Goal: Information Seeking & Learning: Learn about a topic

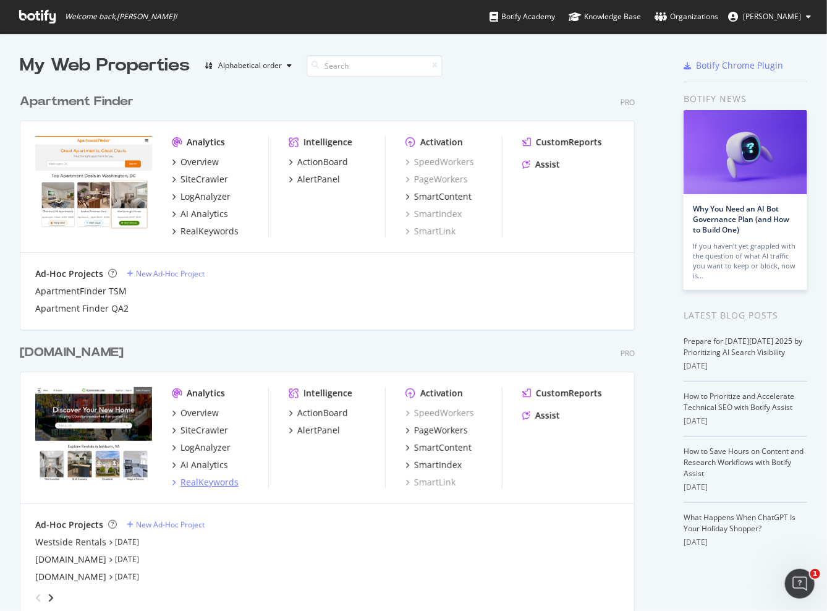
click at [201, 482] on div "RealKeywords" at bounding box center [209, 482] width 58 height 12
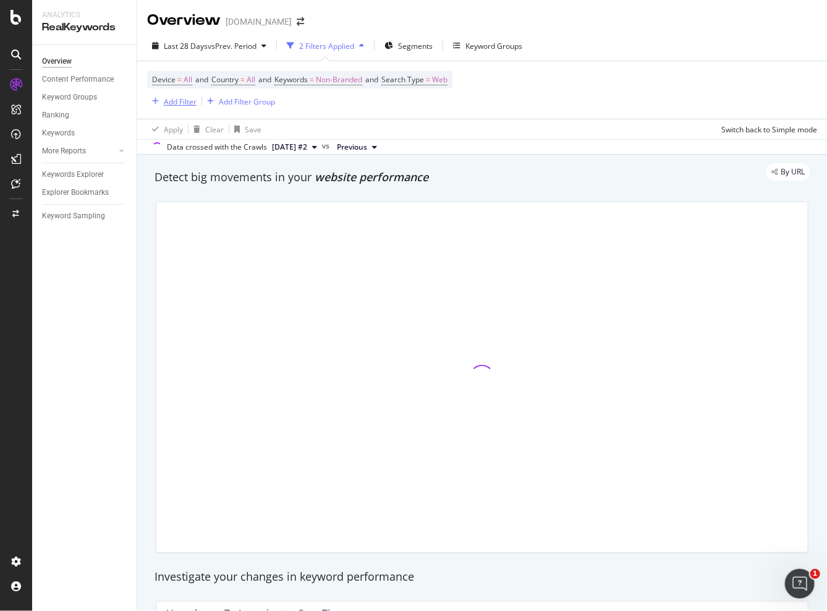
click at [178, 104] on div "Add Filter" at bounding box center [180, 101] width 33 height 11
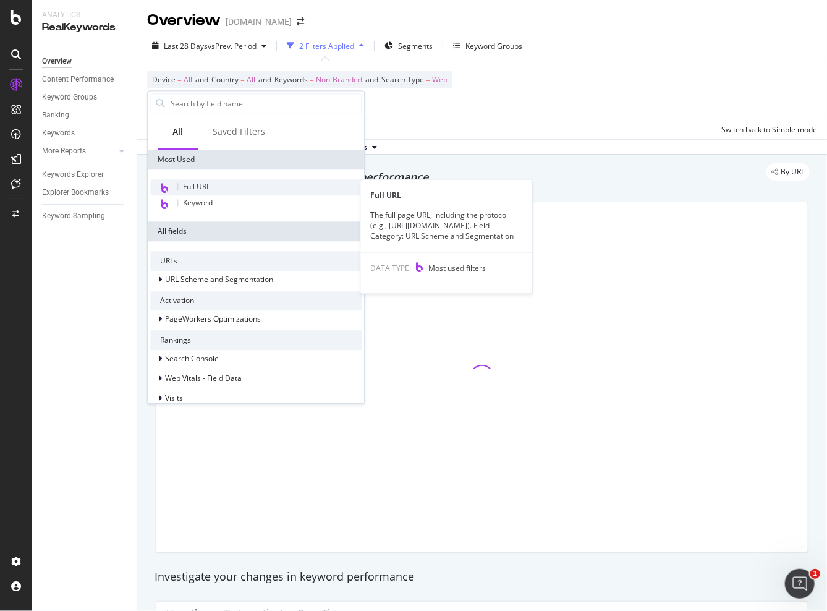
click at [198, 189] on span "Full URL" at bounding box center [196, 186] width 27 height 11
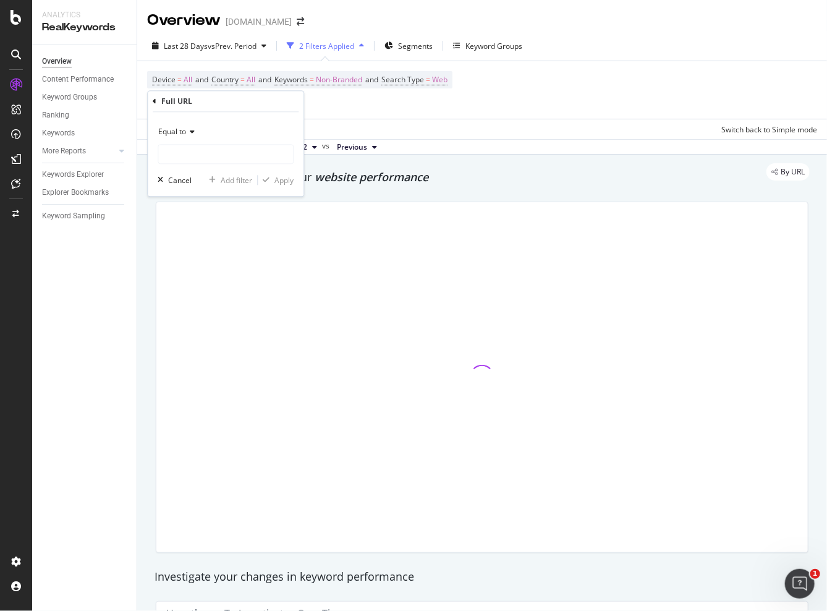
click at [190, 130] on icon at bounding box center [190, 132] width 9 height 7
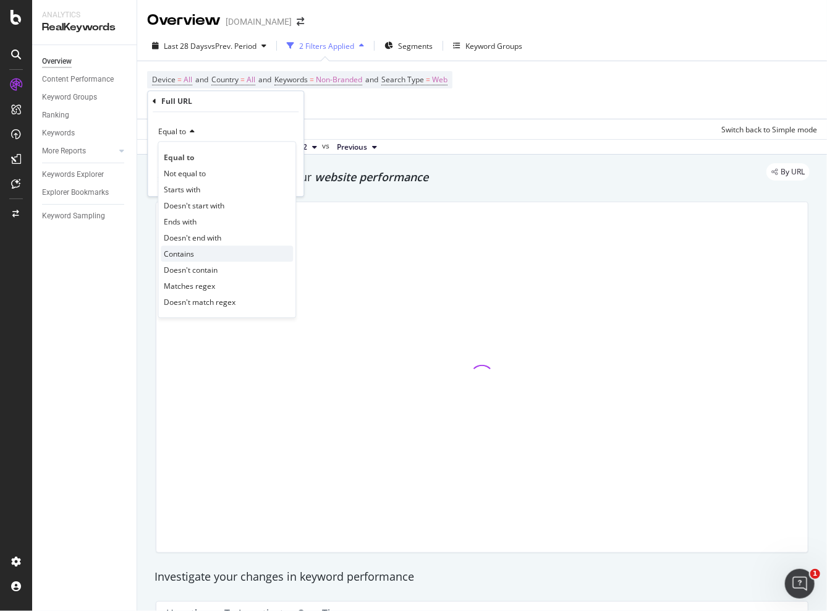
click at [184, 251] on span "Contains" at bounding box center [179, 253] width 30 height 11
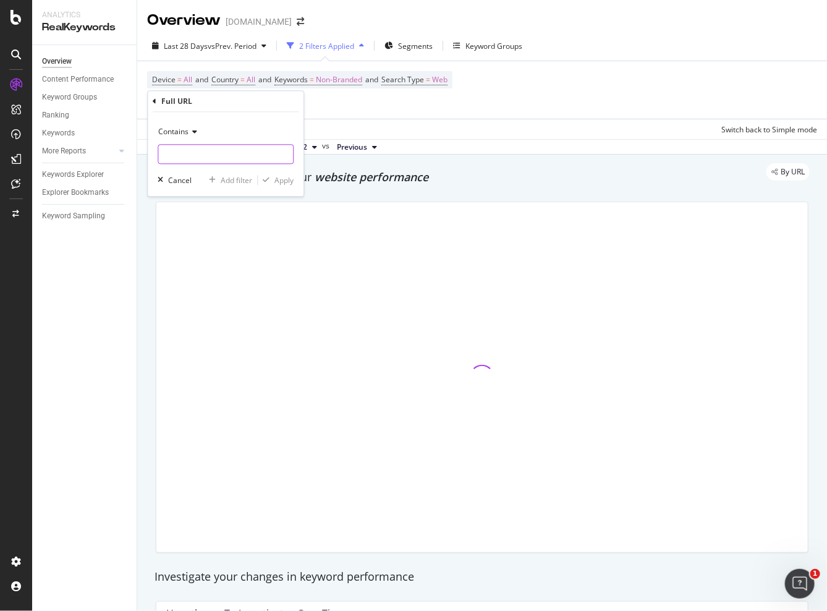
click at [204, 155] on input "text" at bounding box center [225, 155] width 135 height 20
type input "/military/"
click at [273, 177] on div "button" at bounding box center [266, 180] width 17 height 7
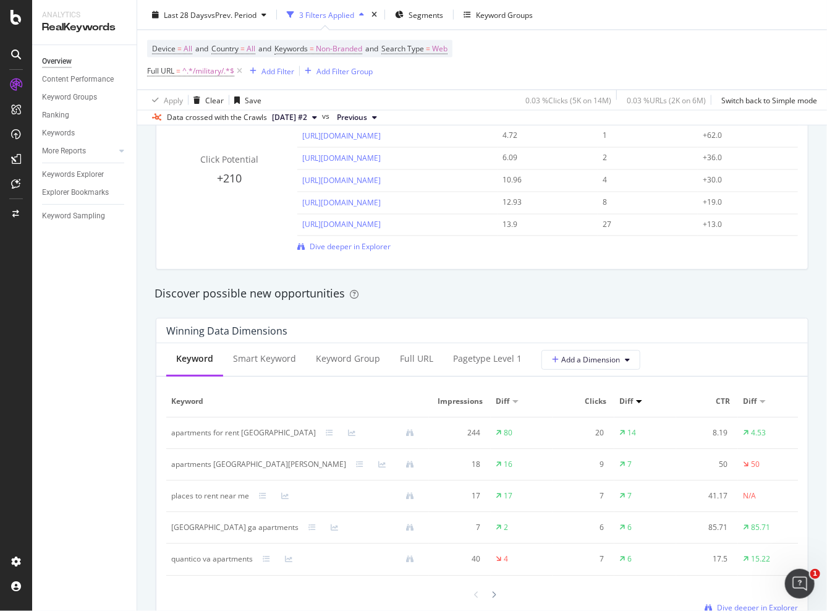
scroll to position [927, 0]
drag, startPoint x: 271, startPoint y: 430, endPoint x: 172, endPoint y: 437, distance: 99.1
click at [172, 437] on div "apartments for rent [GEOGRAPHIC_DATA]" at bounding box center [297, 432] width 253 height 11
copy div "apartments for rent [GEOGRAPHIC_DATA]"
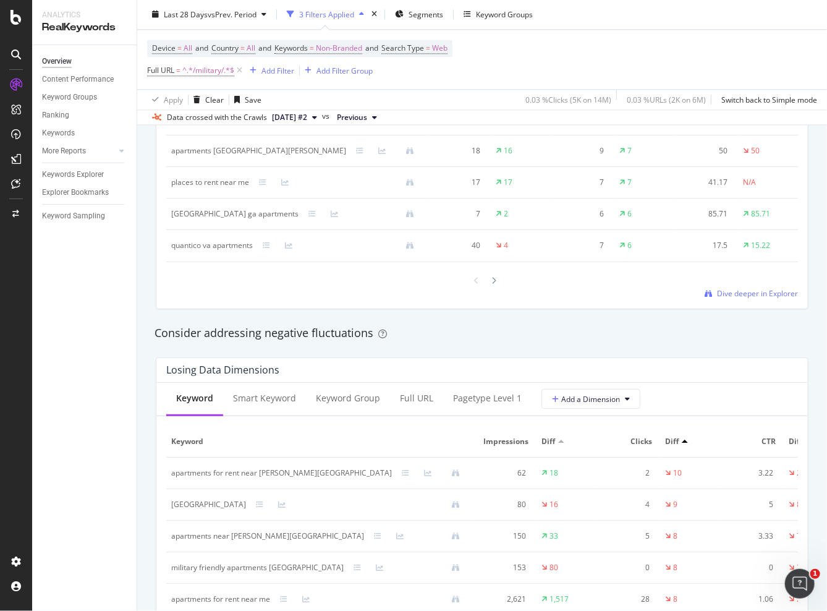
scroll to position [1360, 0]
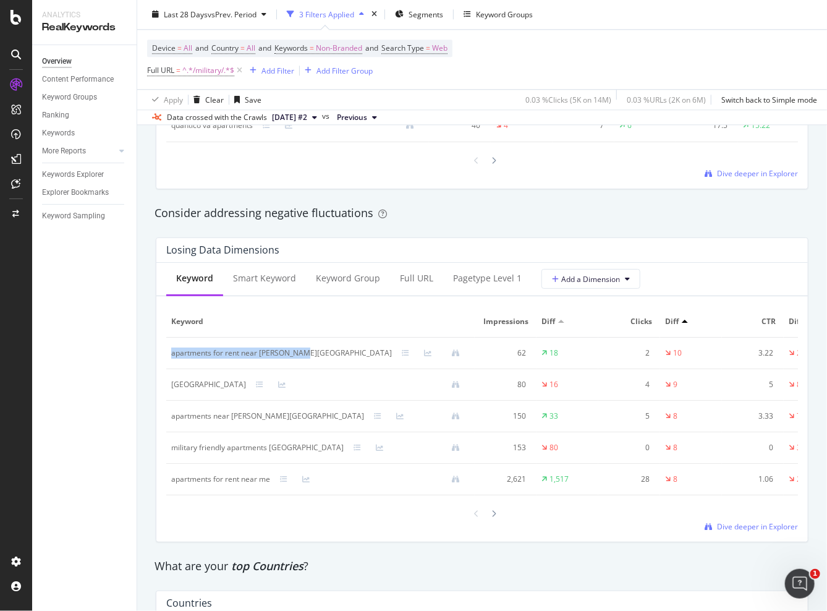
drag, startPoint x: 171, startPoint y: 363, endPoint x: 294, endPoint y: 357, distance: 123.8
click at [294, 357] on div "apartments for rent near [PERSON_NAME][GEOGRAPHIC_DATA]" at bounding box center [281, 352] width 221 height 11
copy div "apartments for rent near [PERSON_NAME][GEOGRAPHIC_DATA]"
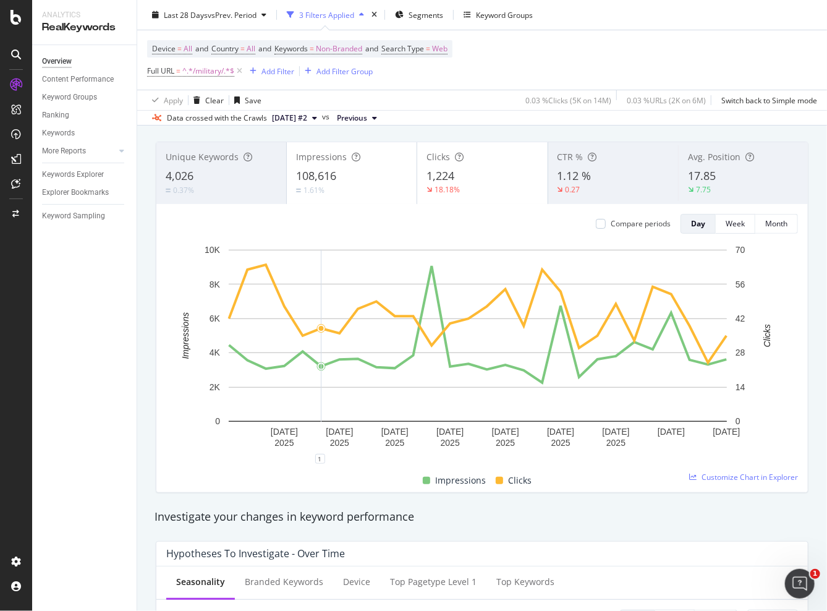
scroll to position [0, 0]
